Goal: Task Accomplishment & Management: Use online tool/utility

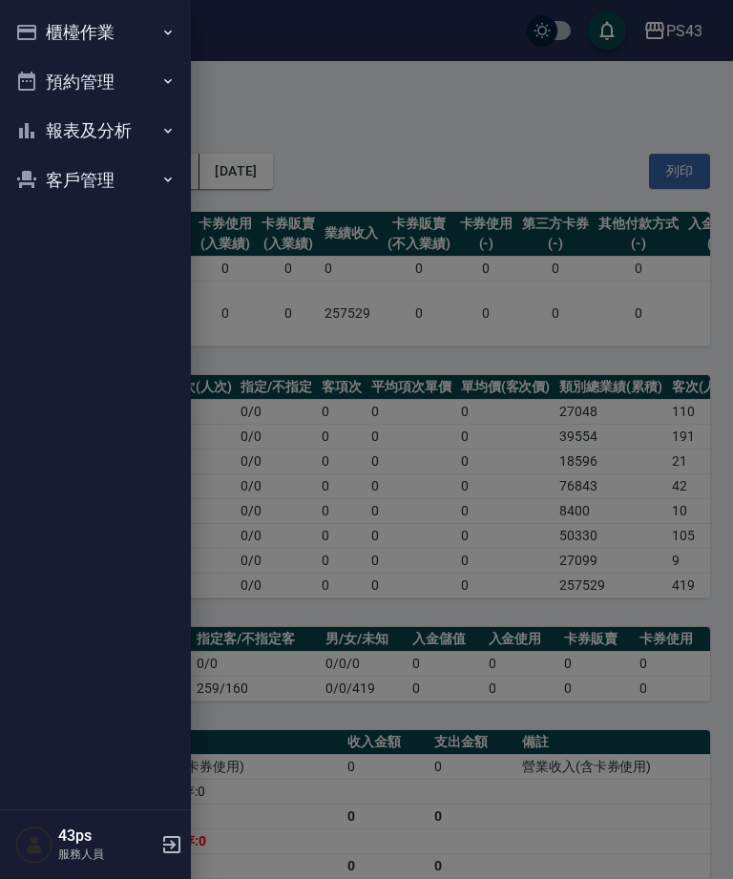
scroll to position [603, 0]
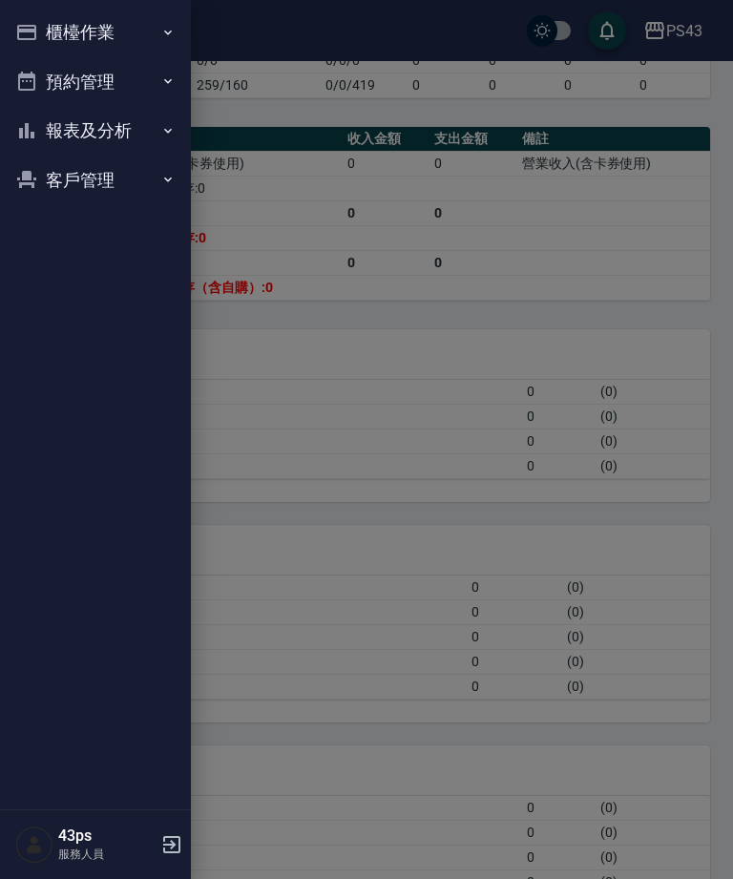
click at [140, 34] on button "櫃檯作業" at bounding box center [96, 33] width 176 height 50
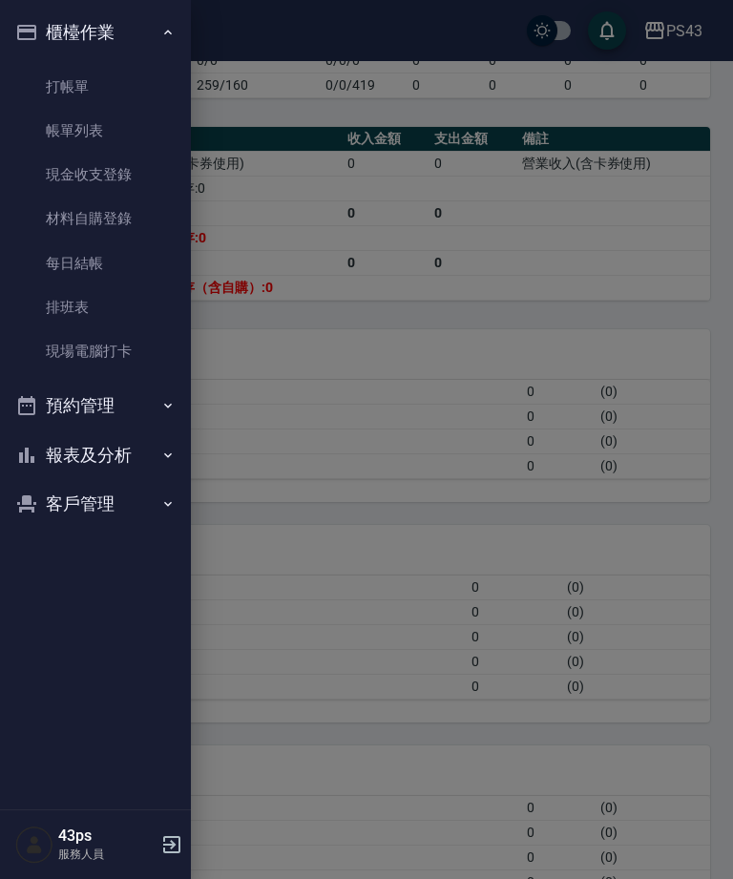
click at [155, 76] on link "打帳單" at bounding box center [96, 87] width 176 height 44
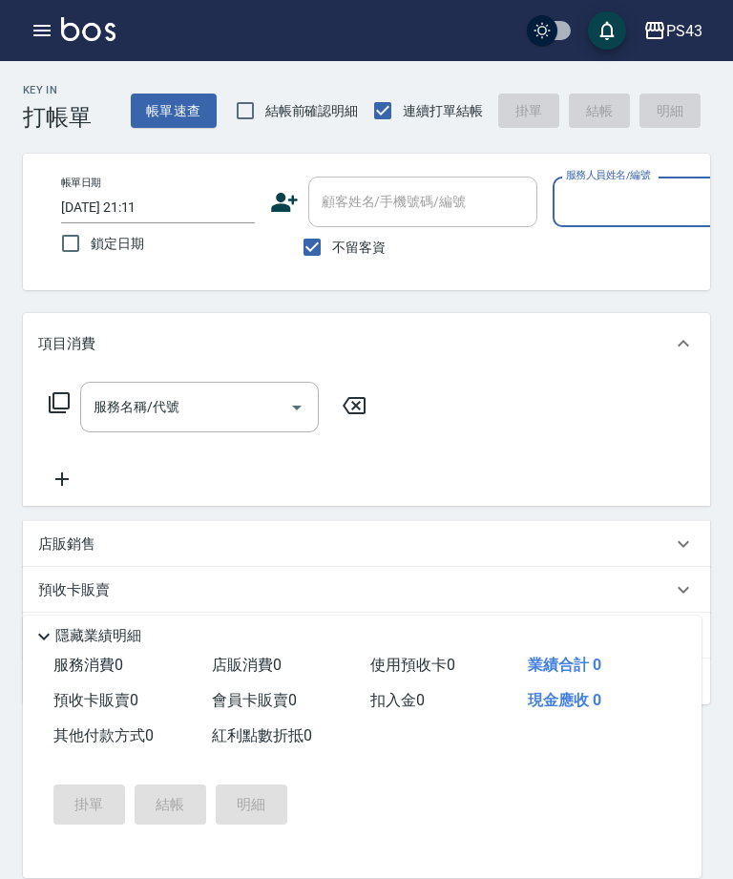
click at [55, 16] on button "button" at bounding box center [42, 30] width 38 height 38
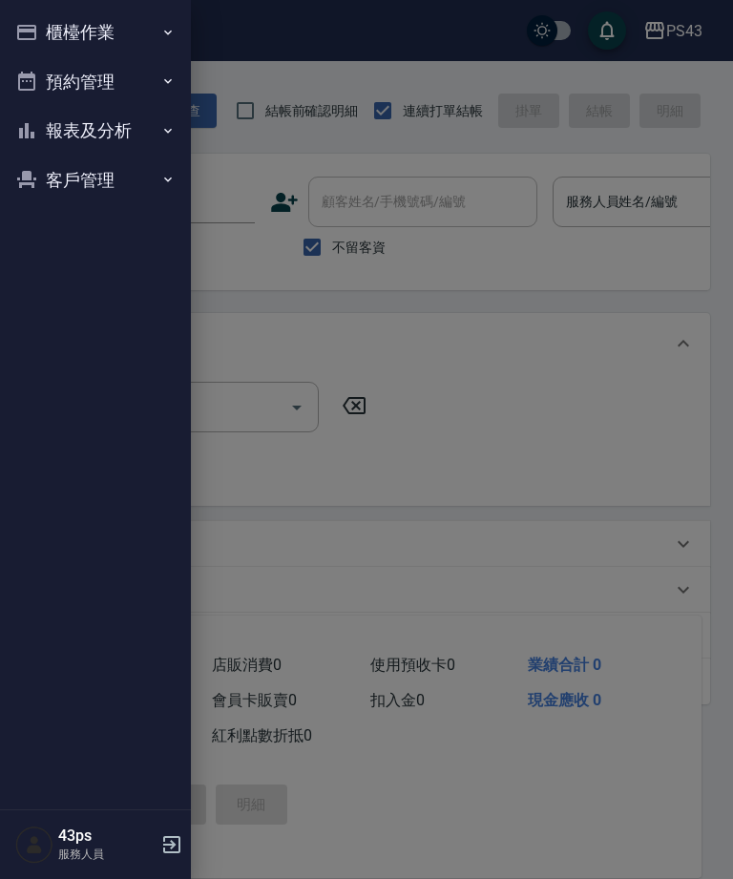
click at [51, 38] on button "櫃檯作業" at bounding box center [96, 33] width 176 height 50
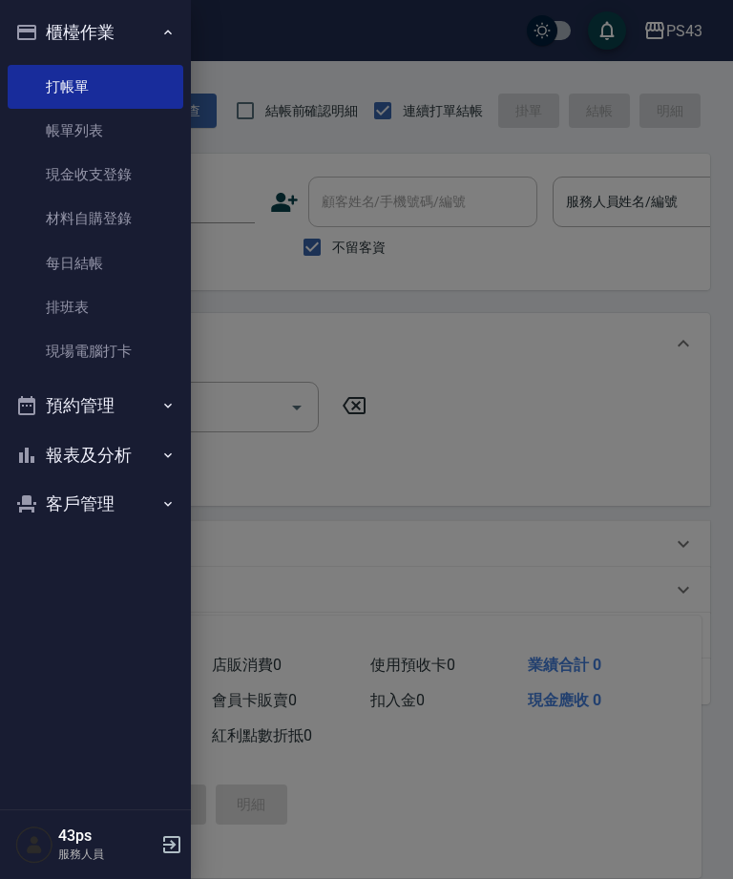
click at [74, 442] on button "報表及分析" at bounding box center [96, 455] width 176 height 50
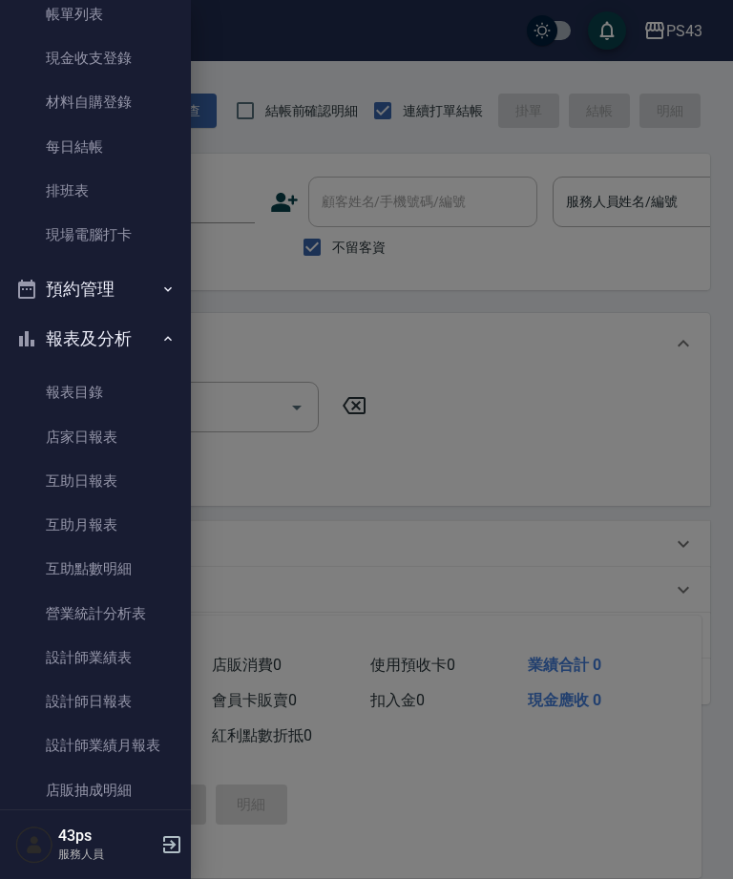
scroll to position [118, 0]
click at [145, 685] on link "設計師日報表" at bounding box center [96, 699] width 176 height 44
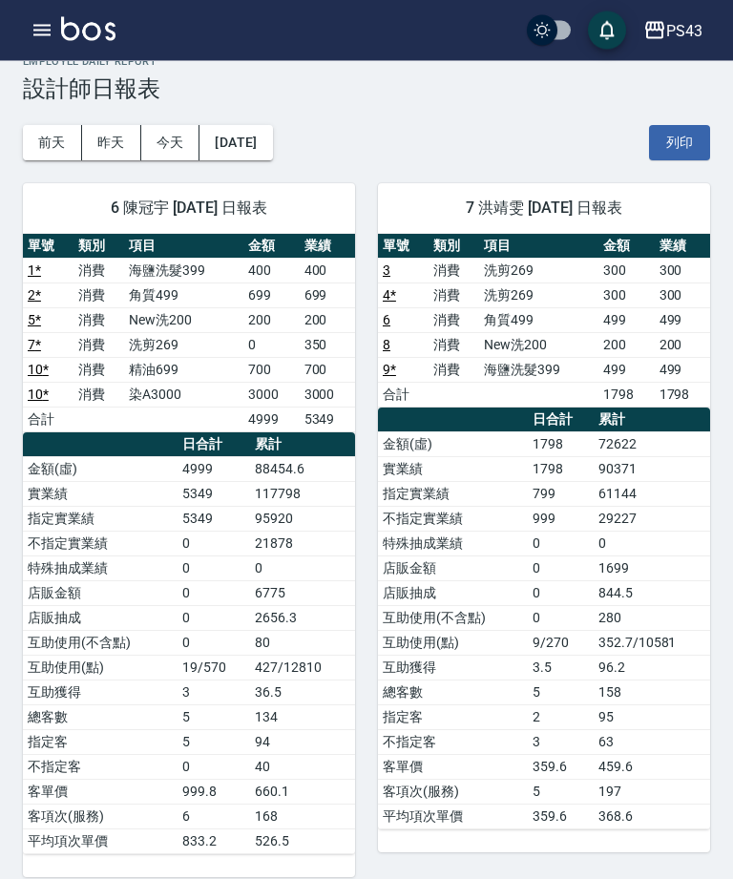
scroll to position [61, 0]
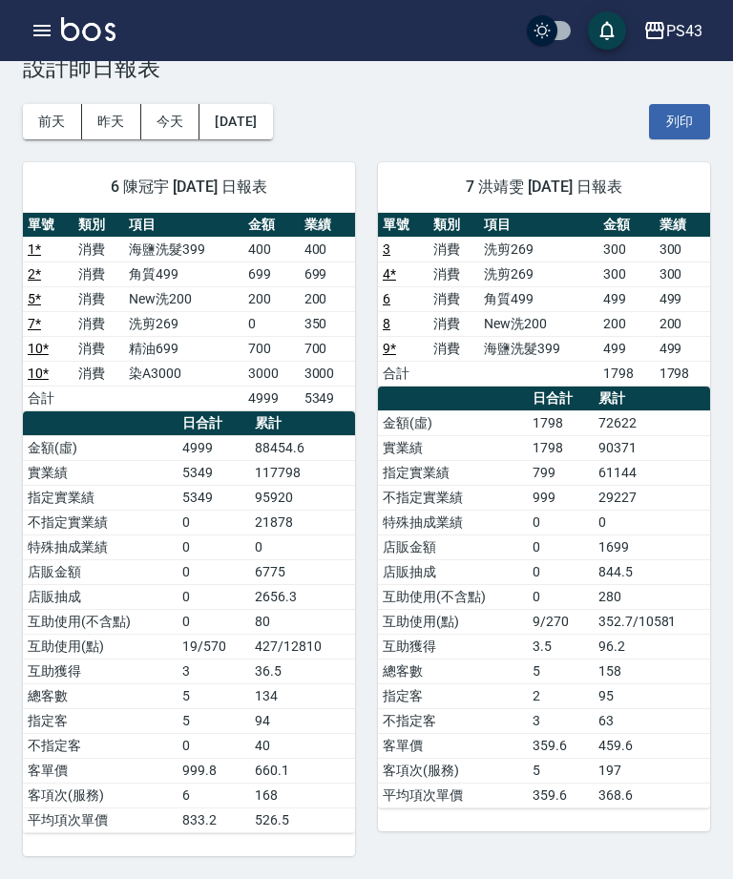
click at [39, 31] on icon "button" at bounding box center [41, 30] width 17 height 11
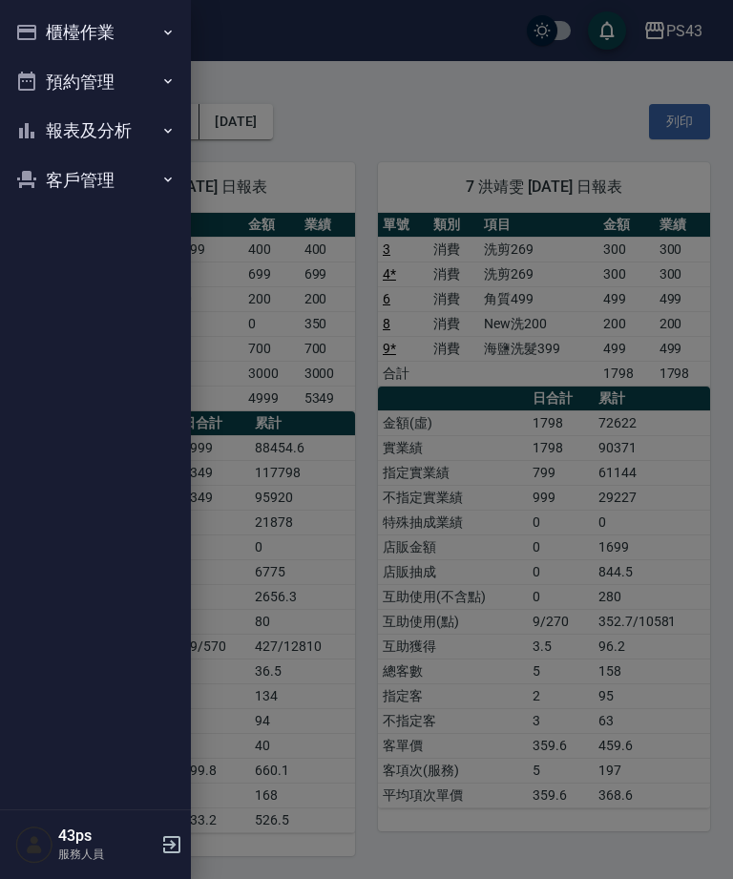
click at [80, 132] on button "報表及分析" at bounding box center [96, 131] width 176 height 50
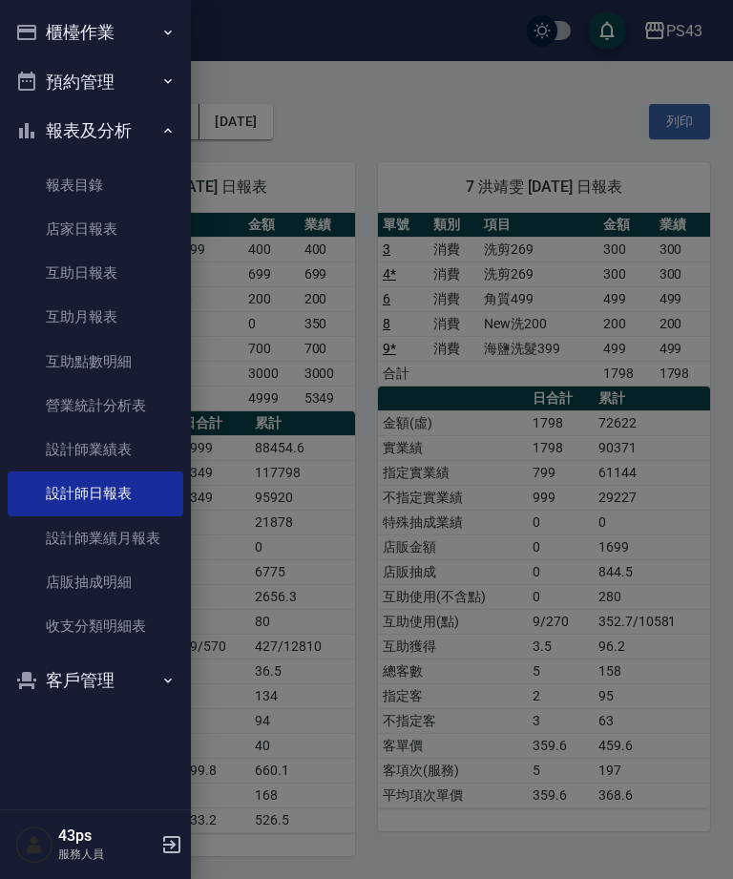
click at [103, 220] on link "店家日報表" at bounding box center [96, 229] width 176 height 44
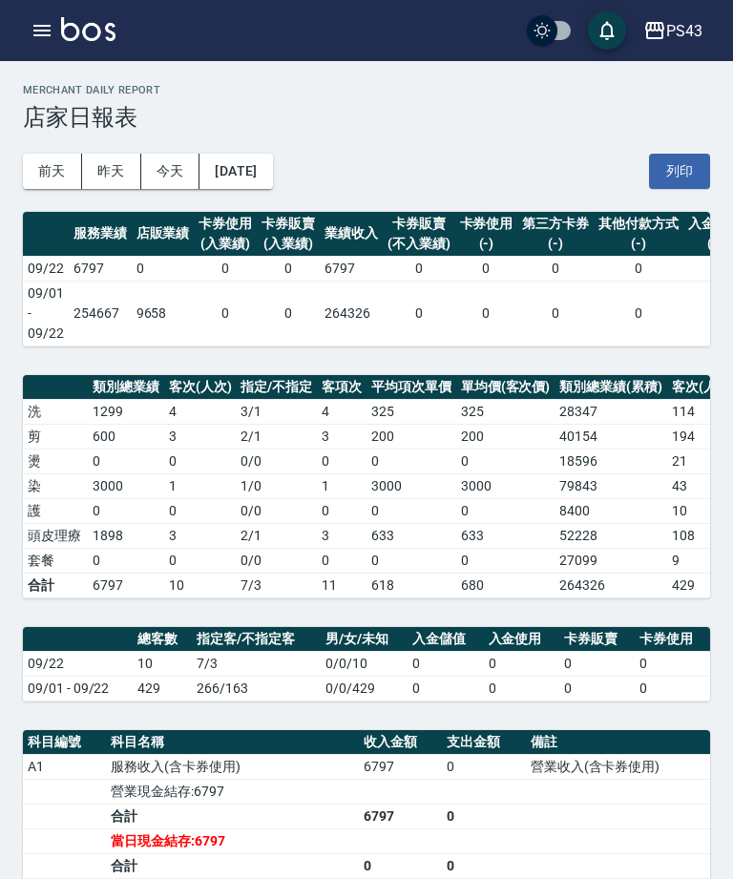
click at [46, 20] on icon "button" at bounding box center [42, 30] width 23 height 23
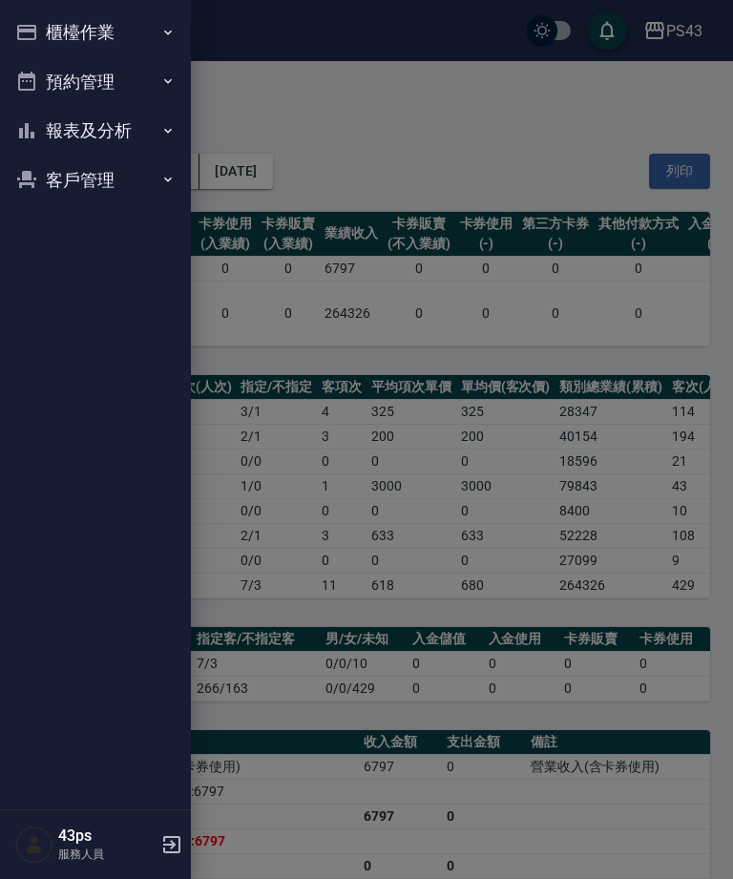
click at [42, 39] on button "櫃檯作業" at bounding box center [96, 33] width 176 height 50
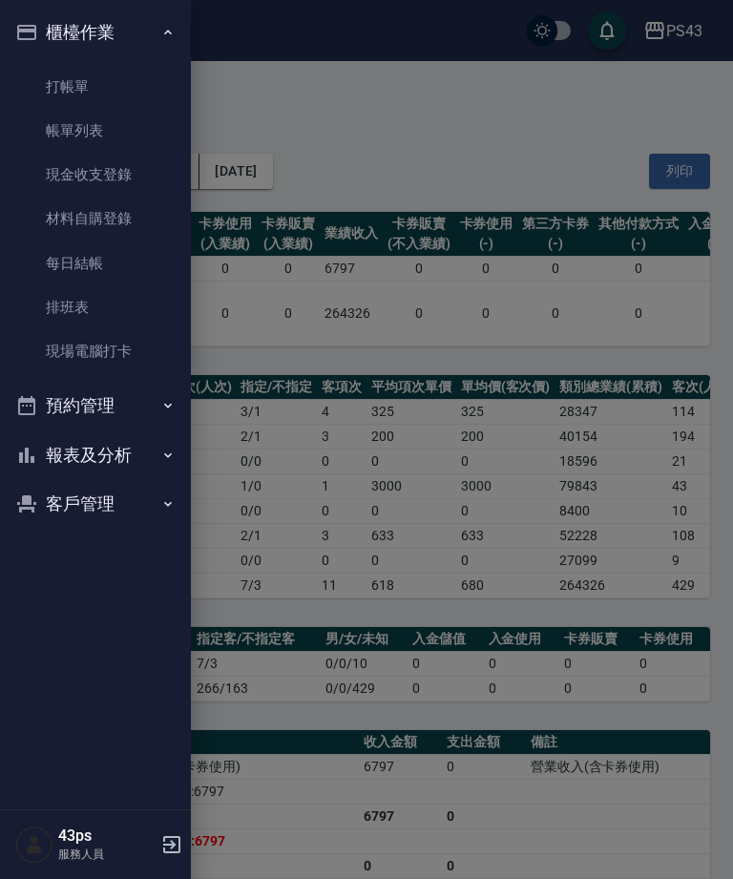
click at [114, 281] on link "每日結帳" at bounding box center [96, 263] width 176 height 44
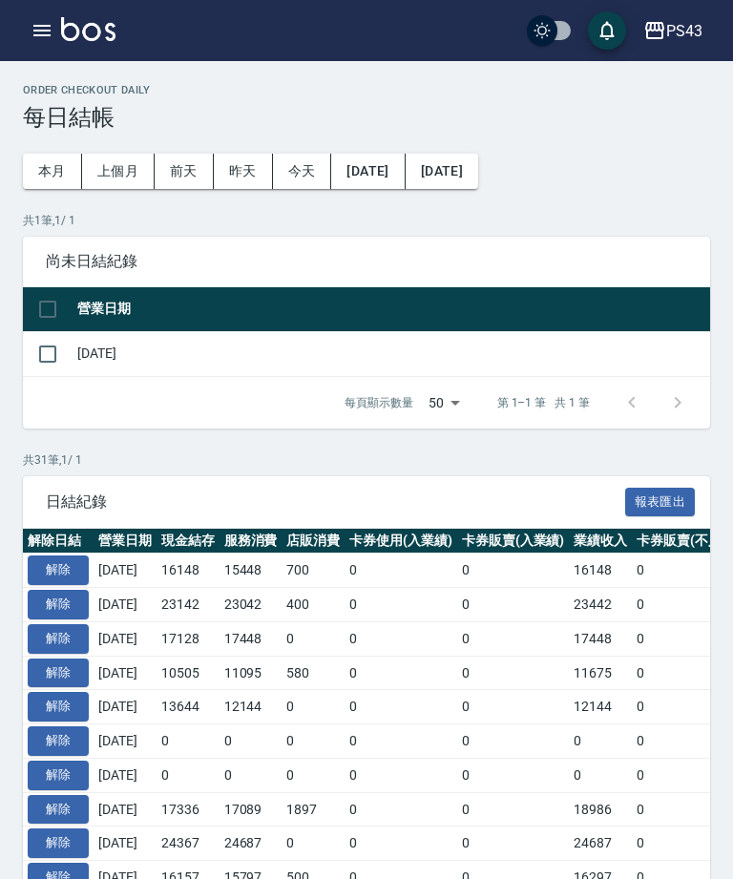
click at [49, 359] on input "checkbox" at bounding box center [48, 354] width 40 height 40
checkbox input "true"
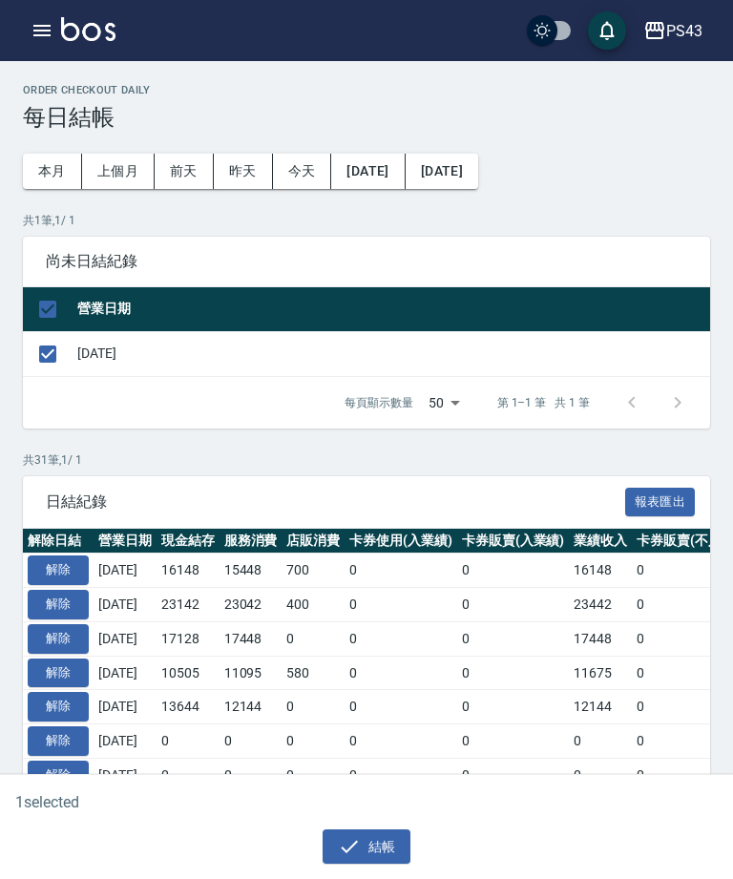
click at [361, 840] on button "結帳" at bounding box center [366, 846] width 89 height 35
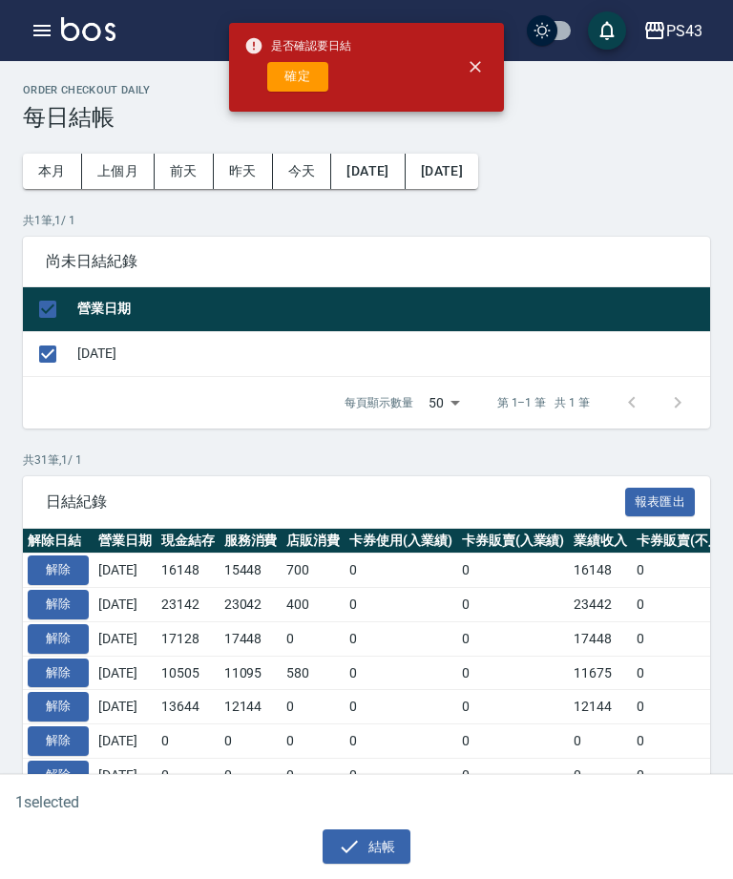
click at [321, 74] on button "確定" at bounding box center [297, 77] width 61 height 30
checkbox input "false"
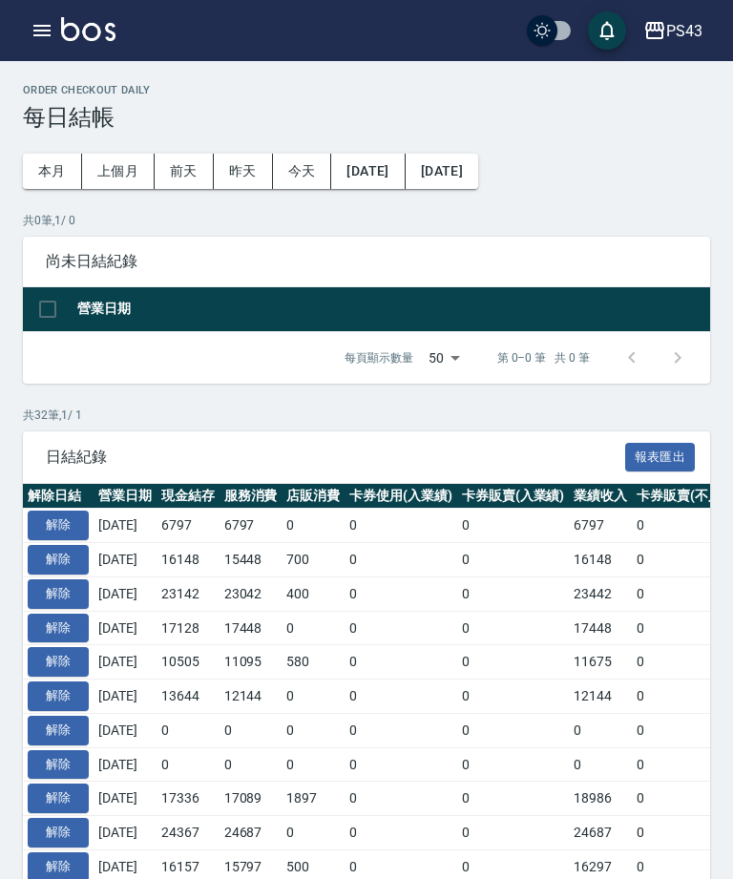
click at [45, 27] on icon "button" at bounding box center [41, 30] width 17 height 11
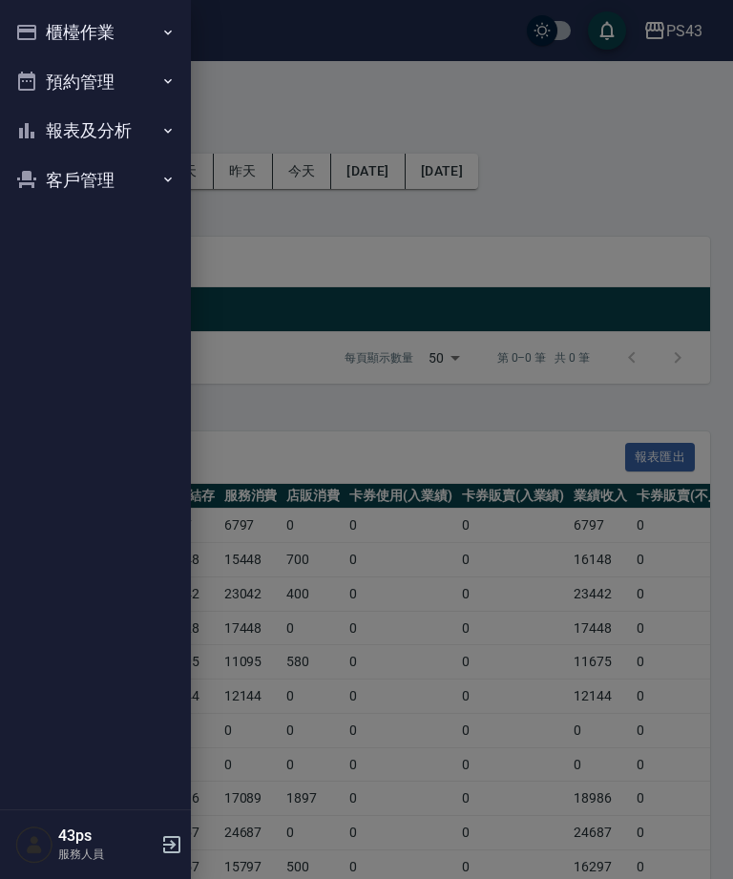
click at [108, 127] on button "報表及分析" at bounding box center [96, 131] width 176 height 50
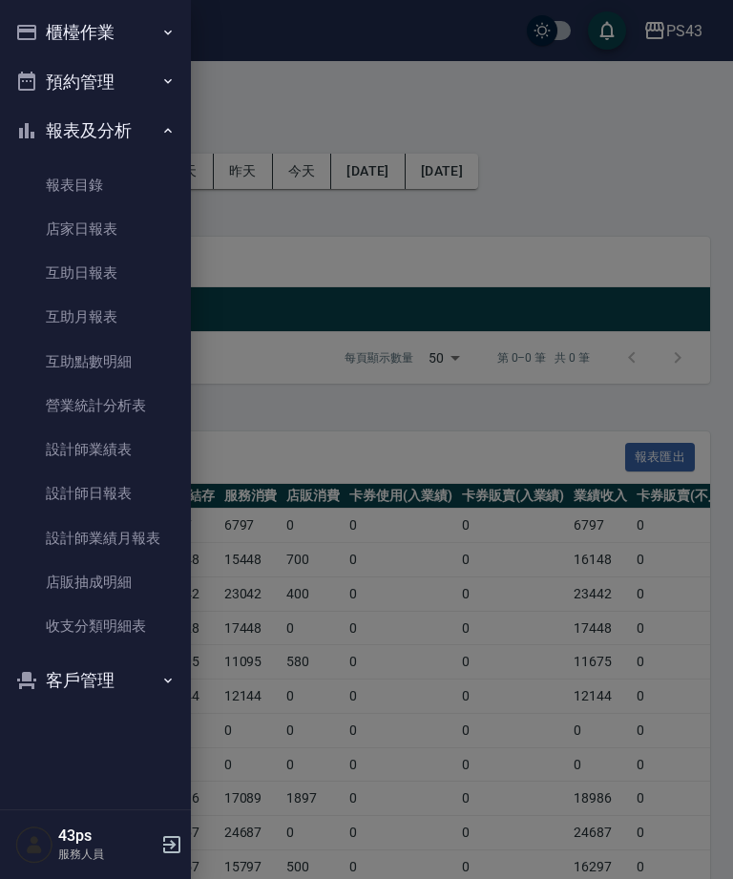
click at [138, 14] on button "櫃檯作業" at bounding box center [96, 33] width 176 height 50
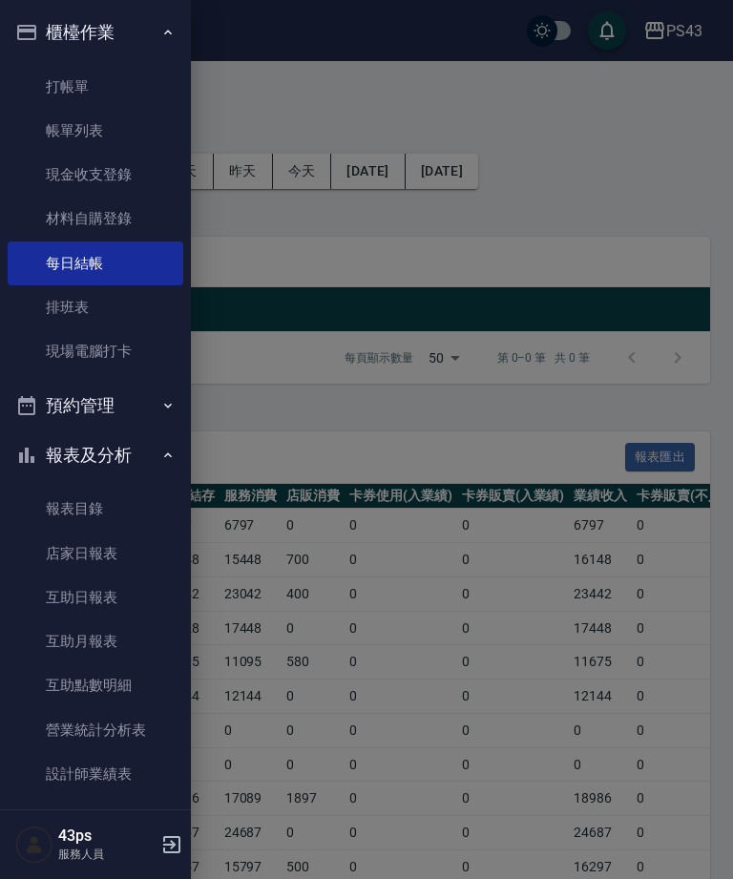
click at [85, 72] on link "打帳單" at bounding box center [96, 87] width 176 height 44
